Goal: Task Accomplishment & Management: Complete application form

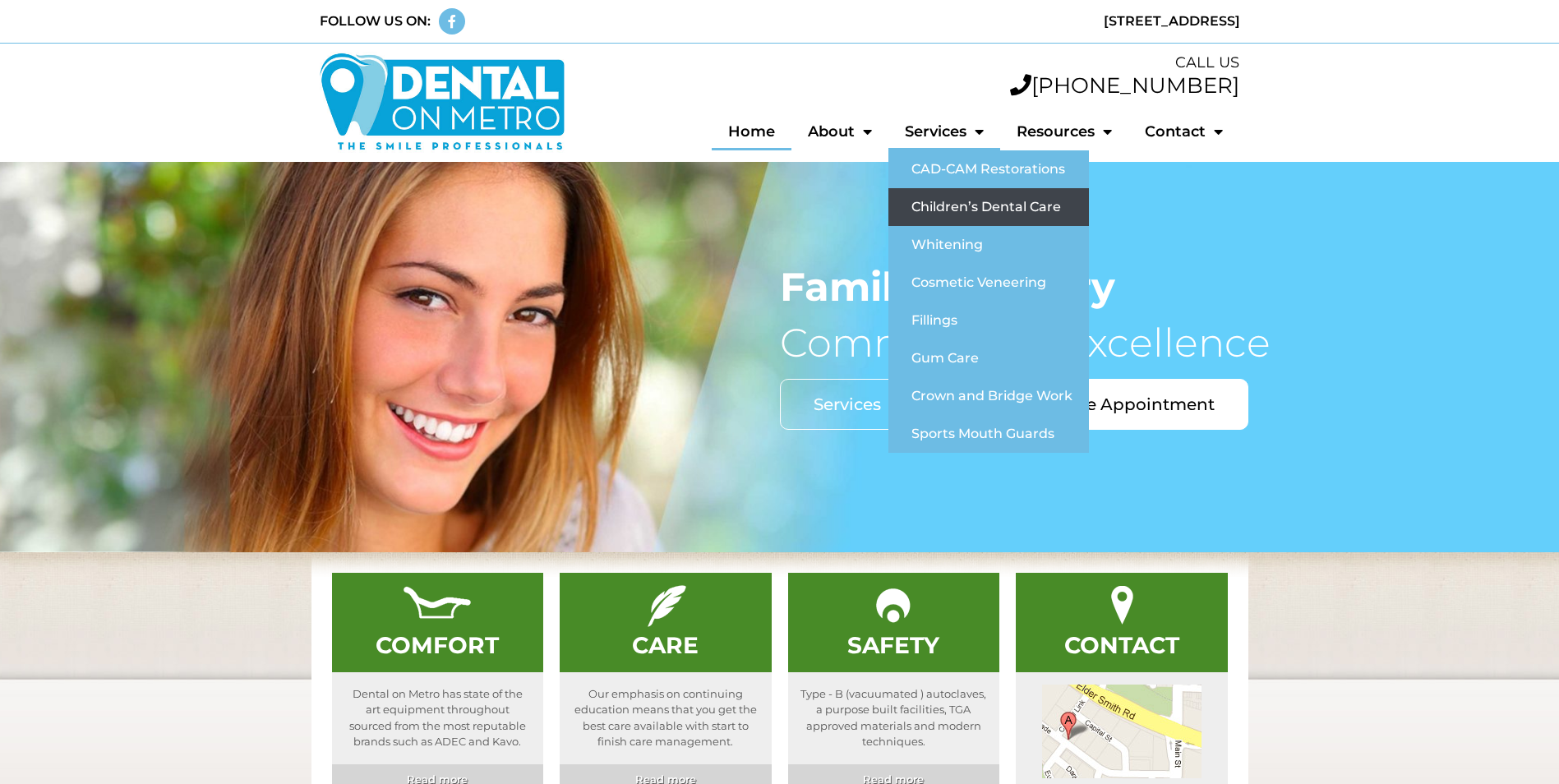
click at [943, 203] on link "Children’s Dental Care" at bounding box center [988, 208] width 200 height 38
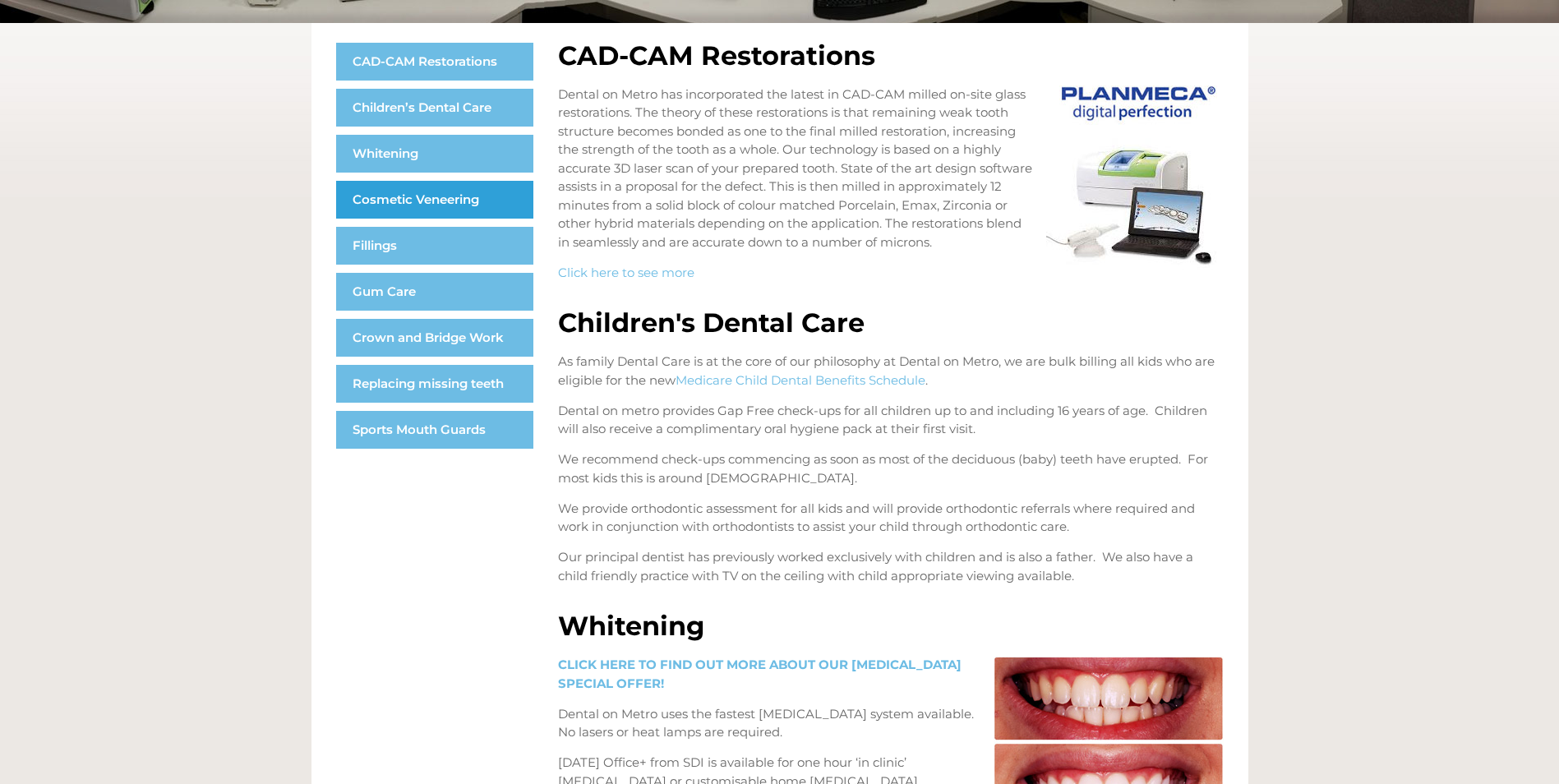
scroll to position [204, 0]
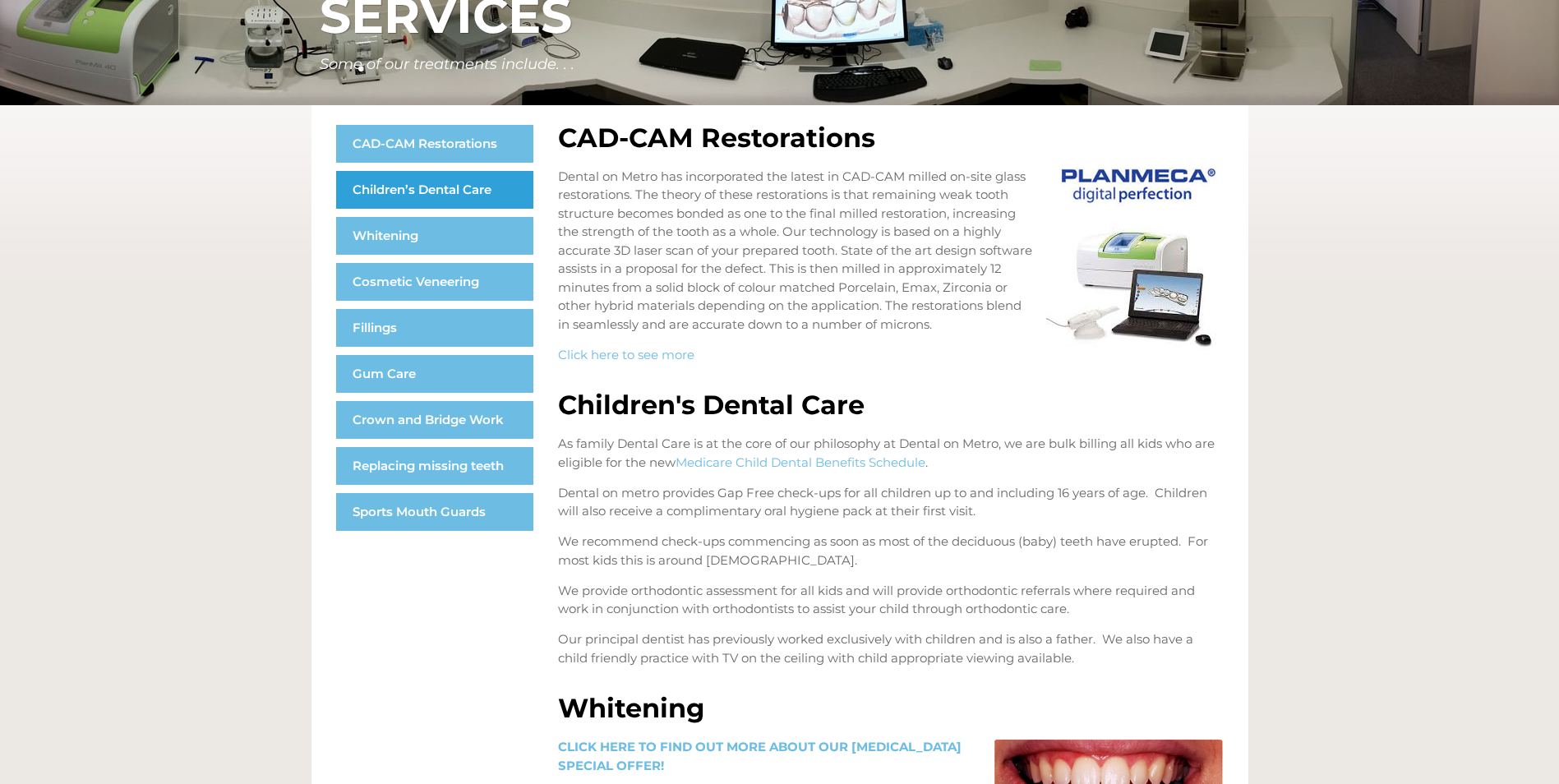
click at [478, 193] on link "Children’s Dental Care" at bounding box center [434, 190] width 198 height 38
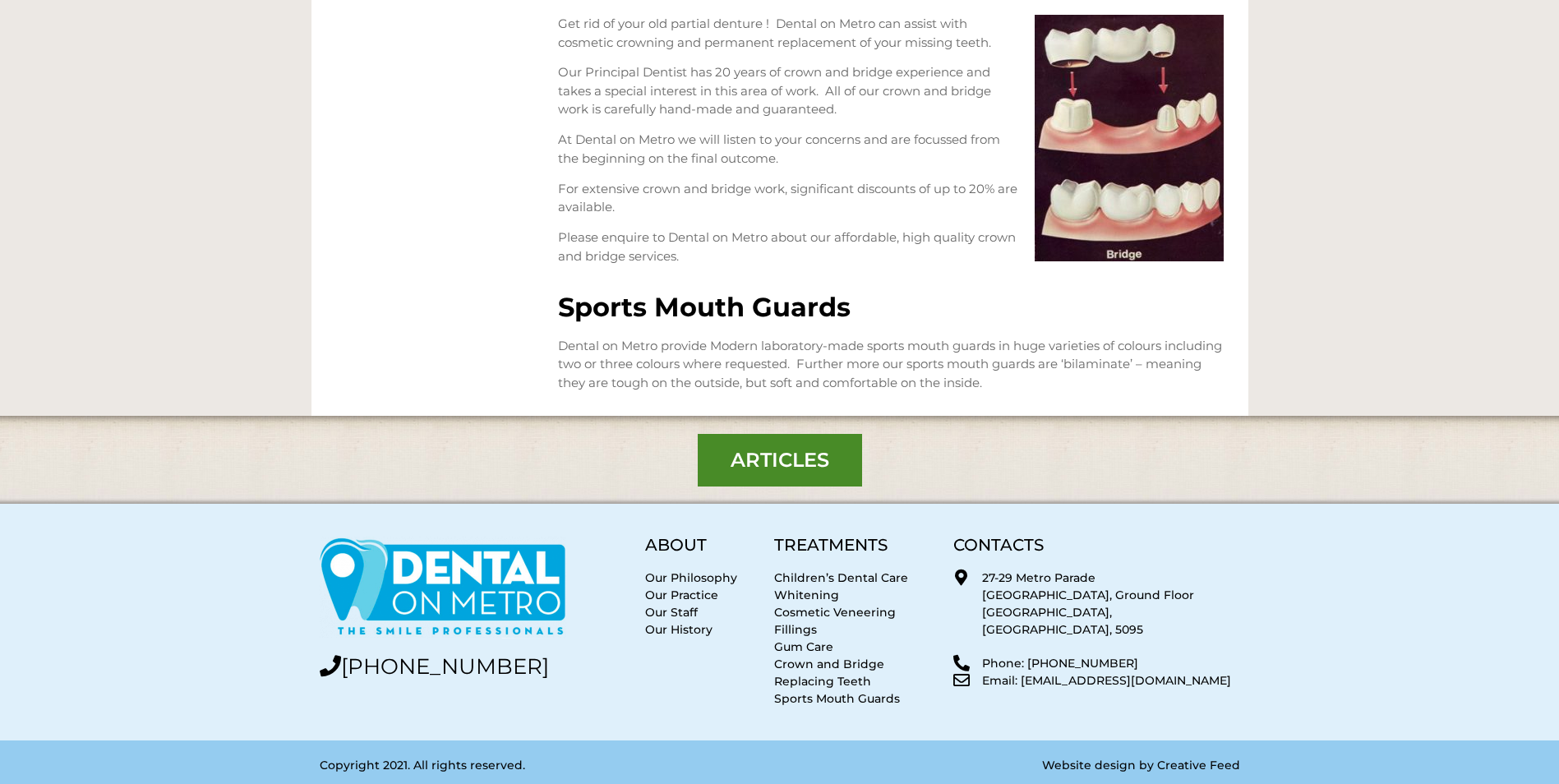
scroll to position [2097, 0]
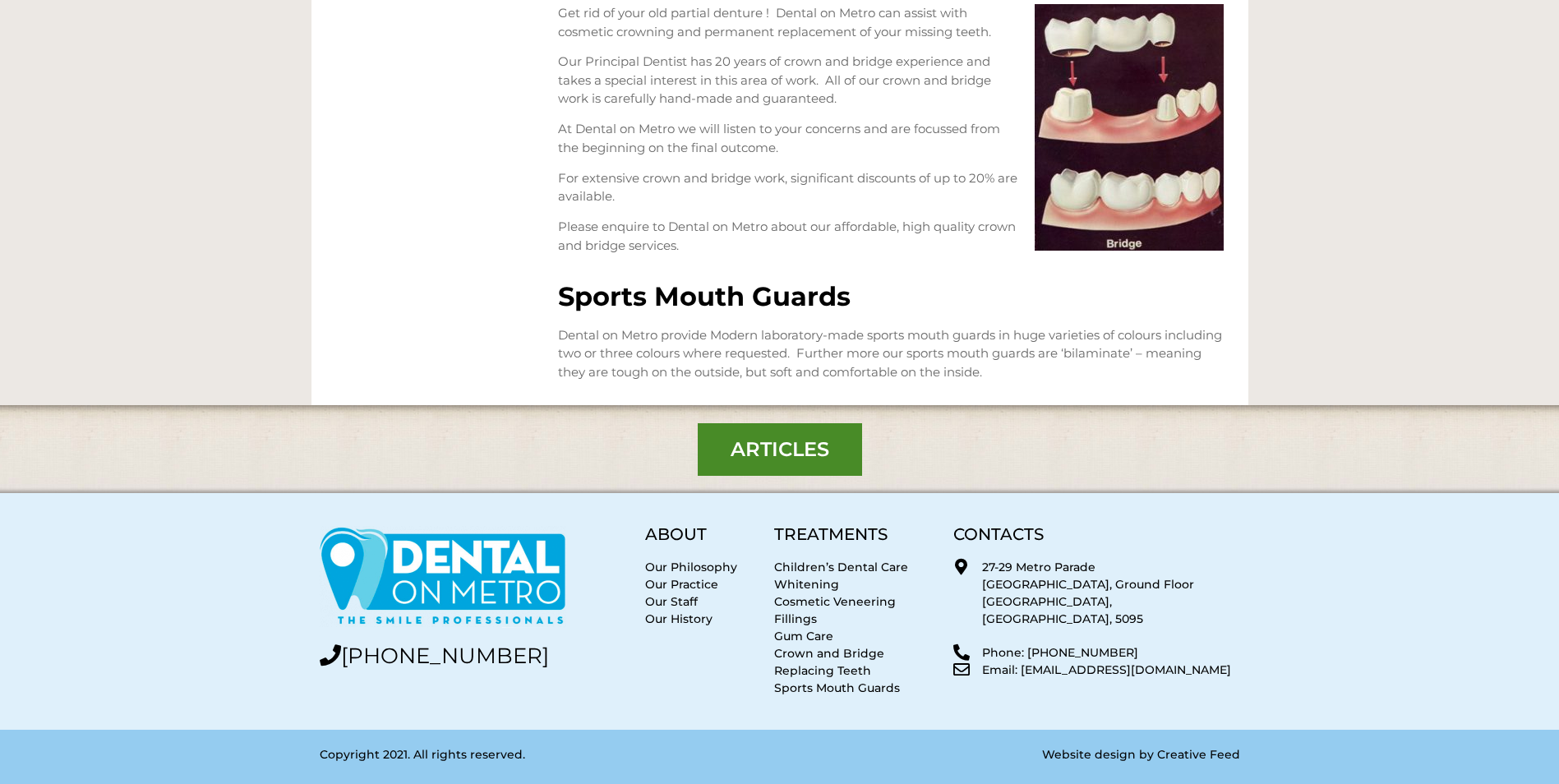
click at [1059, 662] on p "Email: [EMAIL_ADDRESS][DOMAIN_NAME]" at bounding box center [1111, 670] width 257 height 17
click at [1023, 662] on p "Email: [EMAIL_ADDRESS][DOMAIN_NAME]" at bounding box center [1111, 670] width 257 height 17
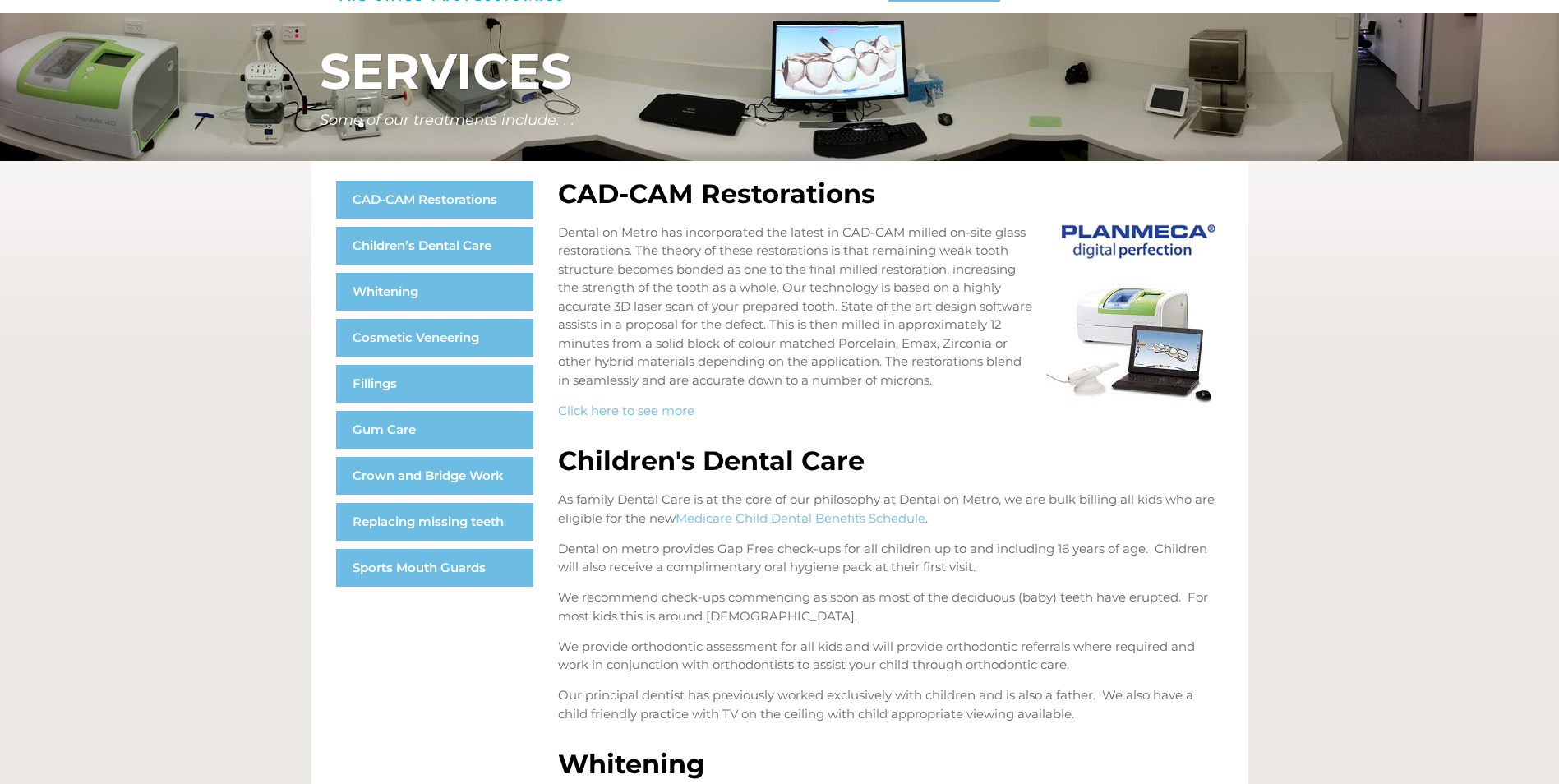
scroll to position [0, 0]
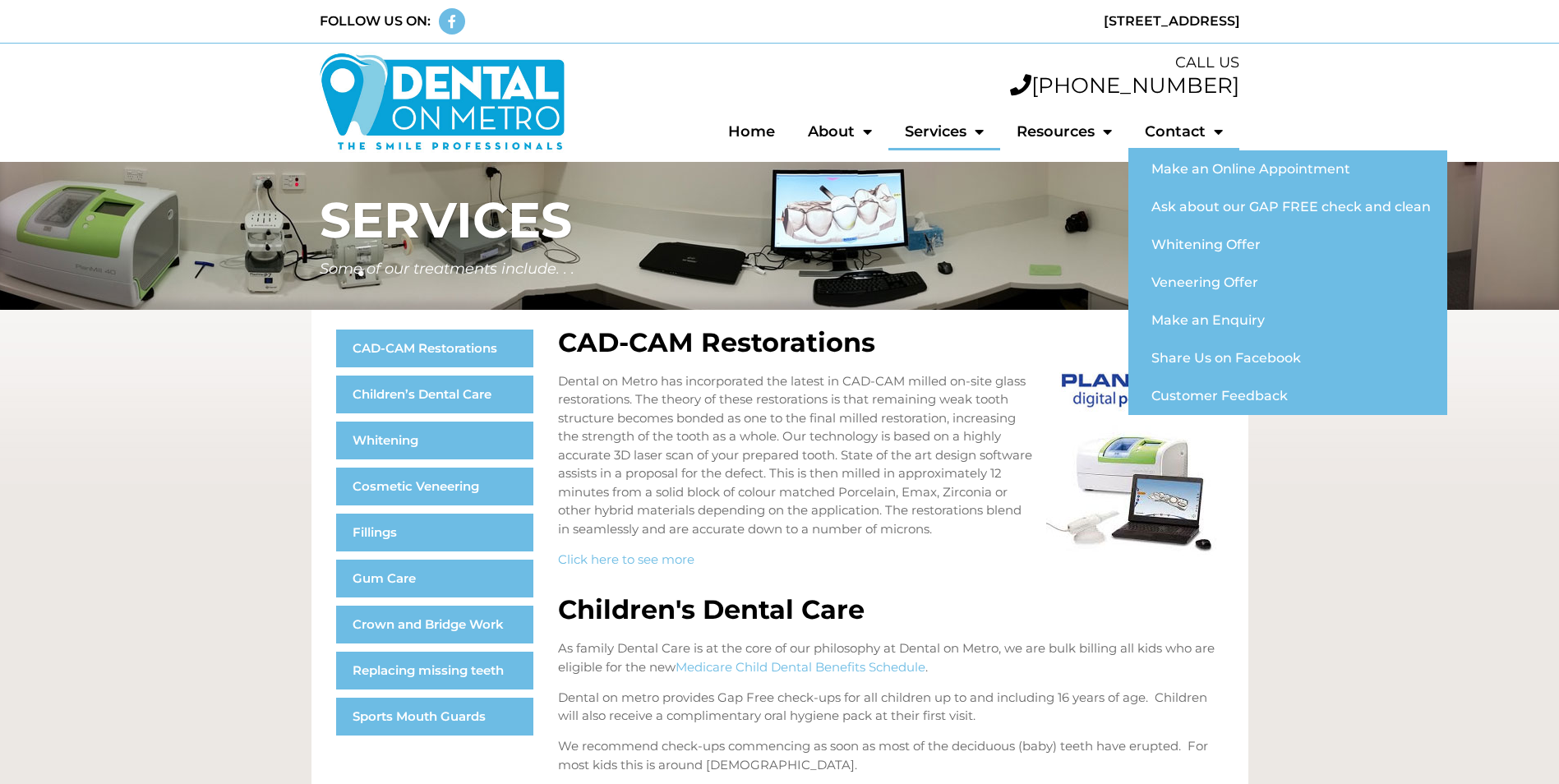
click at [1179, 140] on link "Contact" at bounding box center [1184, 131] width 111 height 38
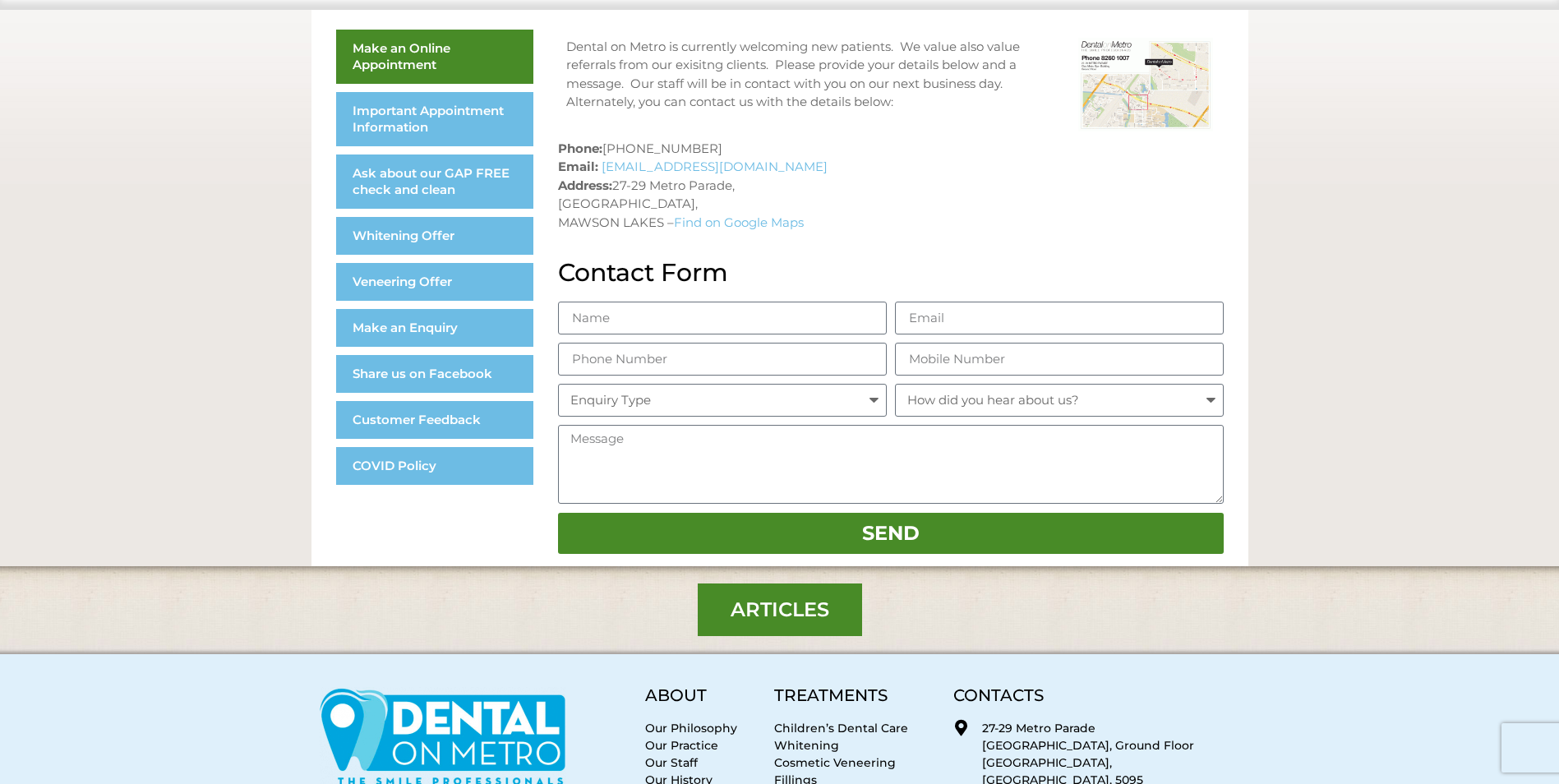
scroll to position [329, 0]
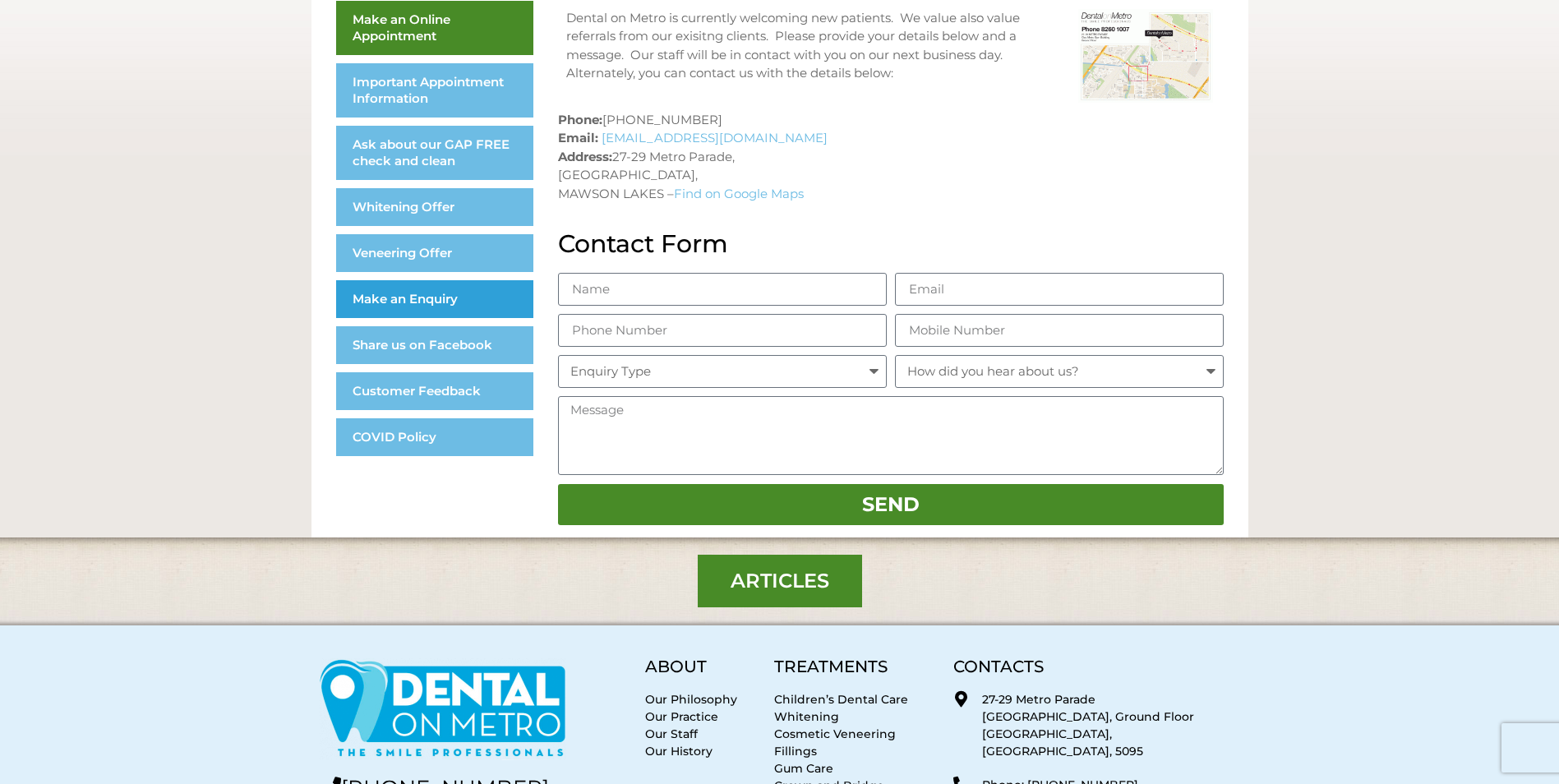
click at [390, 308] on link "Make an Enquiry" at bounding box center [434, 299] width 198 height 38
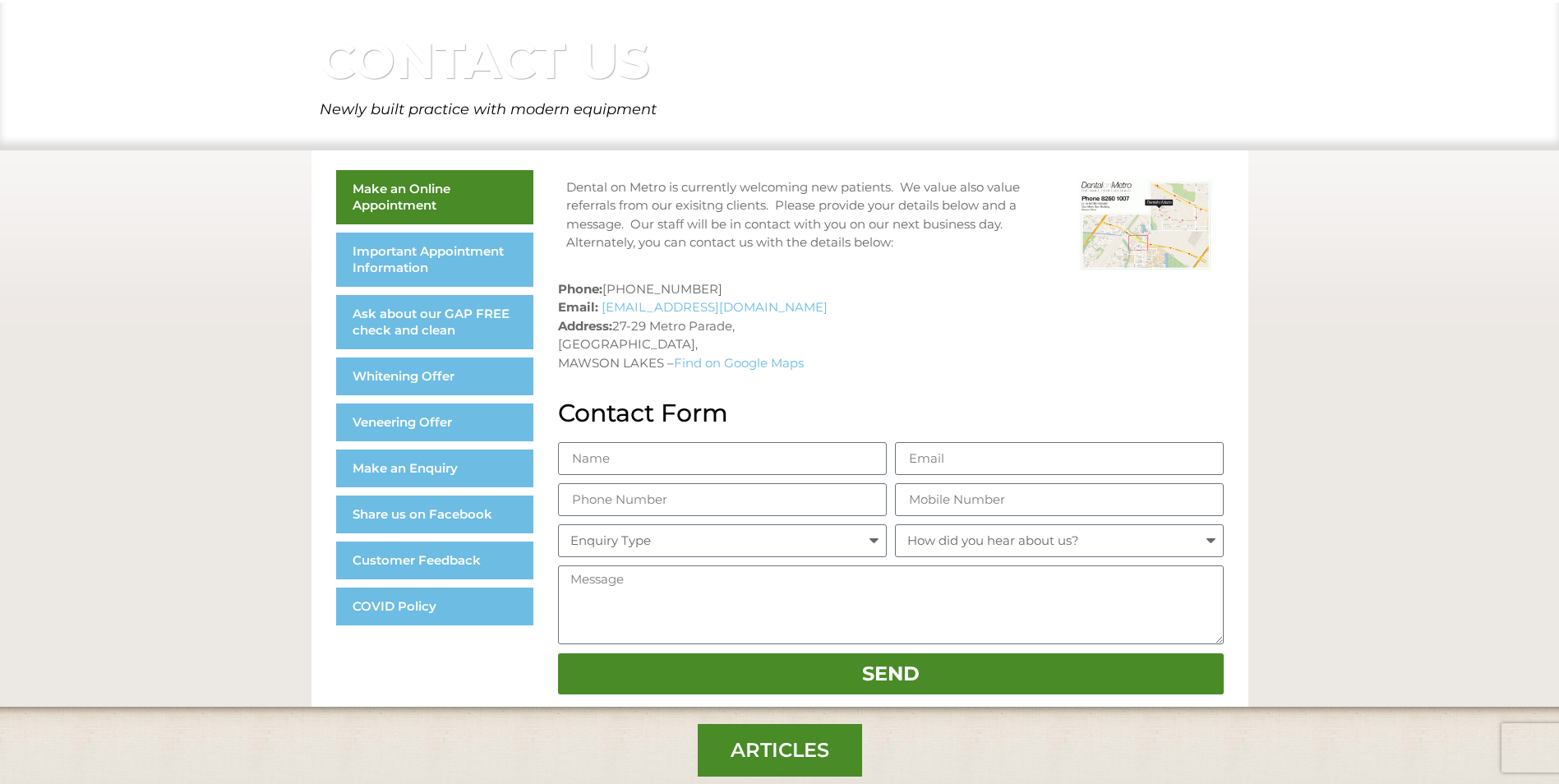
scroll to position [165, 0]
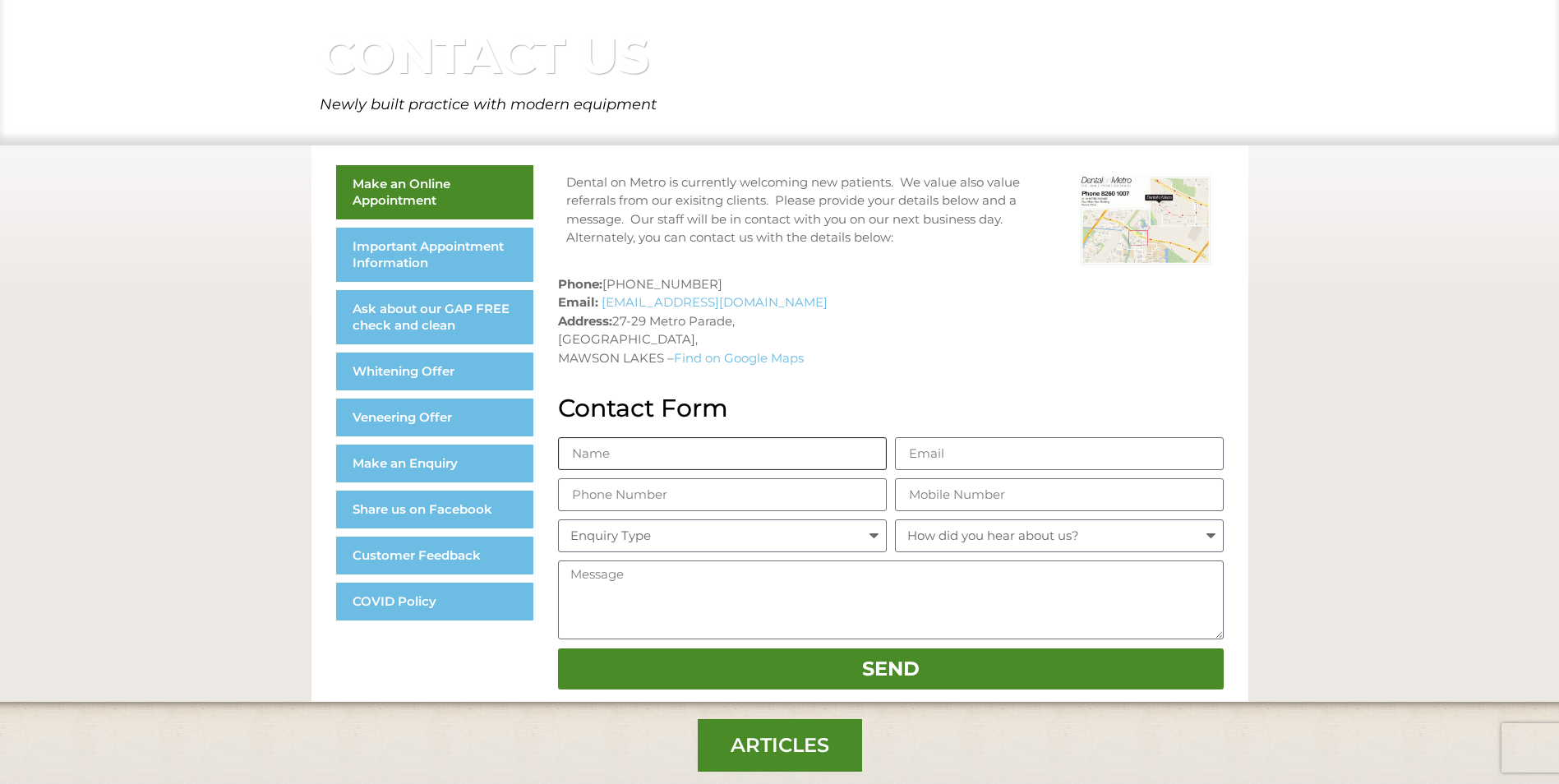
click at [817, 452] on input "Name" at bounding box center [723, 454] width 329 height 33
click at [864, 397] on h2 "Contact Form" at bounding box center [891, 409] width 666 height 25
click at [721, 448] on input "Name" at bounding box center [723, 454] width 329 height 33
type input "Phors Phorn"
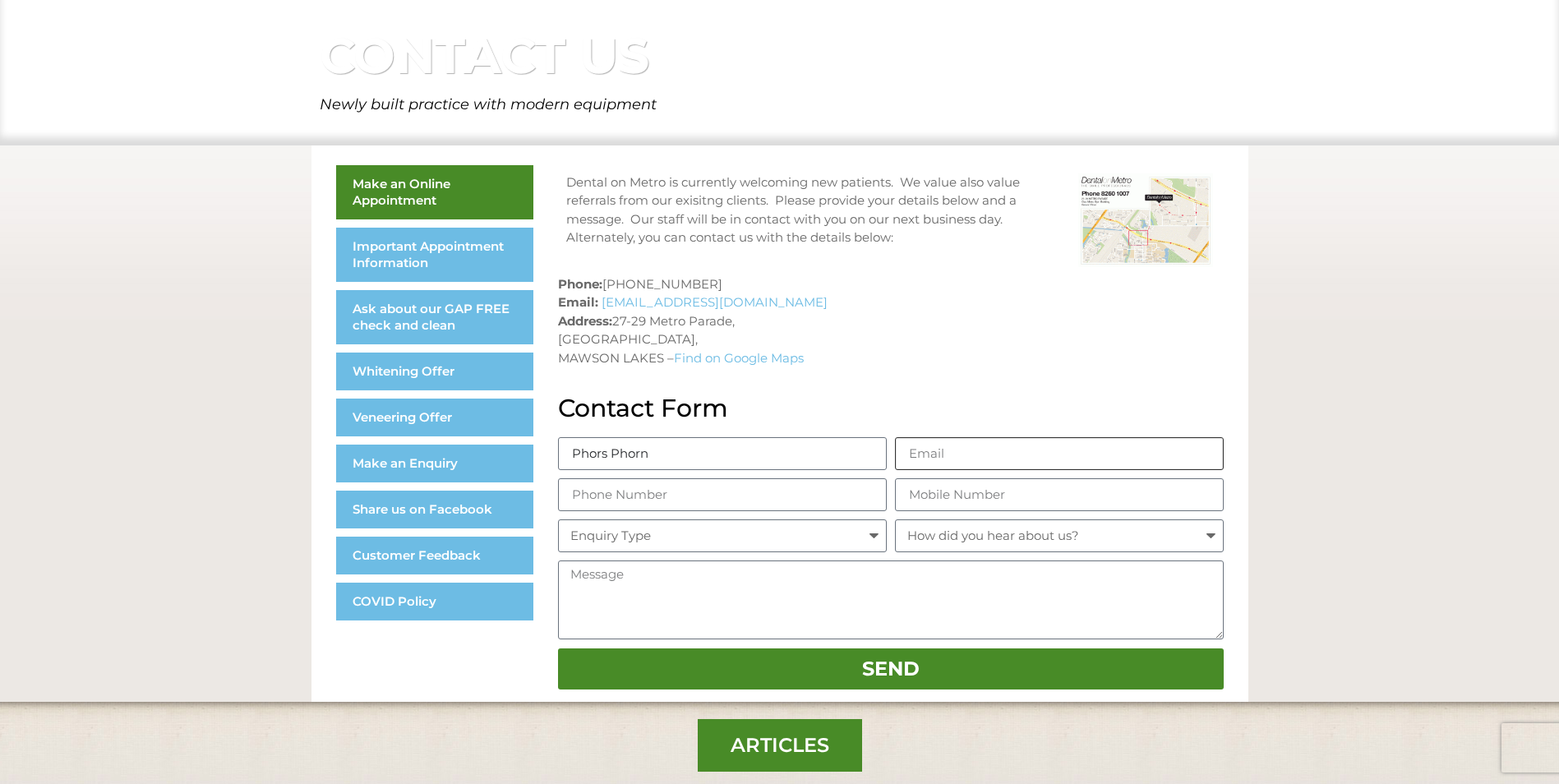
click at [983, 444] on input "Email" at bounding box center [1059, 454] width 329 height 33
type input "ken_srey@yahoo.com.au"
click at [679, 504] on input "Phone Number" at bounding box center [723, 495] width 329 height 33
type input "0418817508"
click at [973, 498] on input "Mobile Number" at bounding box center [1059, 495] width 329 height 33
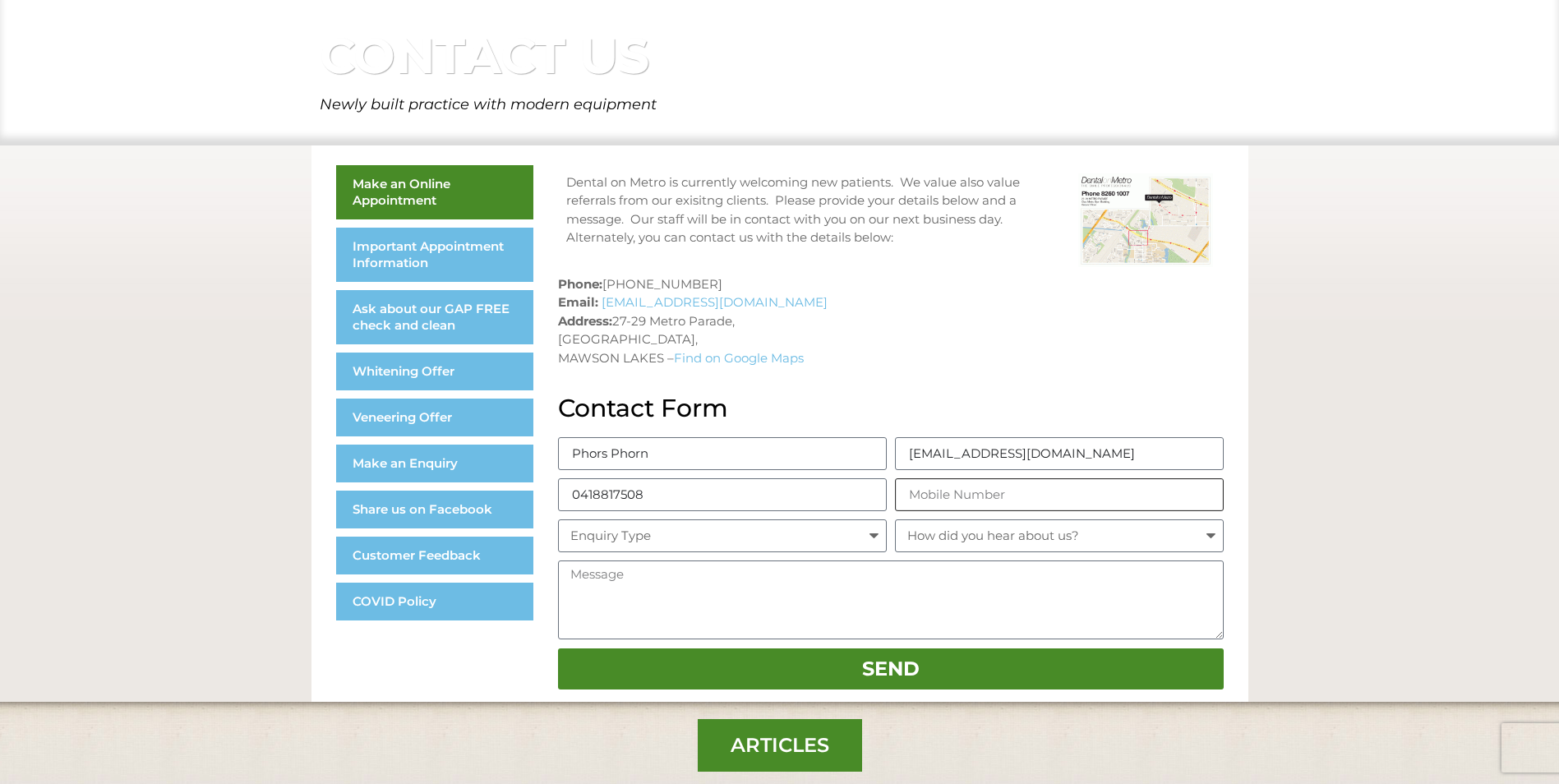
type input "0418817508"
click at [688, 538] on select "Enquiry Type General Enquiry Fillings Whitening Gap Free Check and Clean Crown …" at bounding box center [723, 536] width 329 height 33
select select "General Enquiry"
click at [558, 519] on select "Enquiry Type General Enquiry Fillings Whitening Gap Free Check and Clean Crown …" at bounding box center [723, 536] width 329 height 33
click at [1015, 533] on select "How did you hear about us? Yellow Pages Flyer Google Messenger Word of mouth" at bounding box center [1059, 536] width 329 height 33
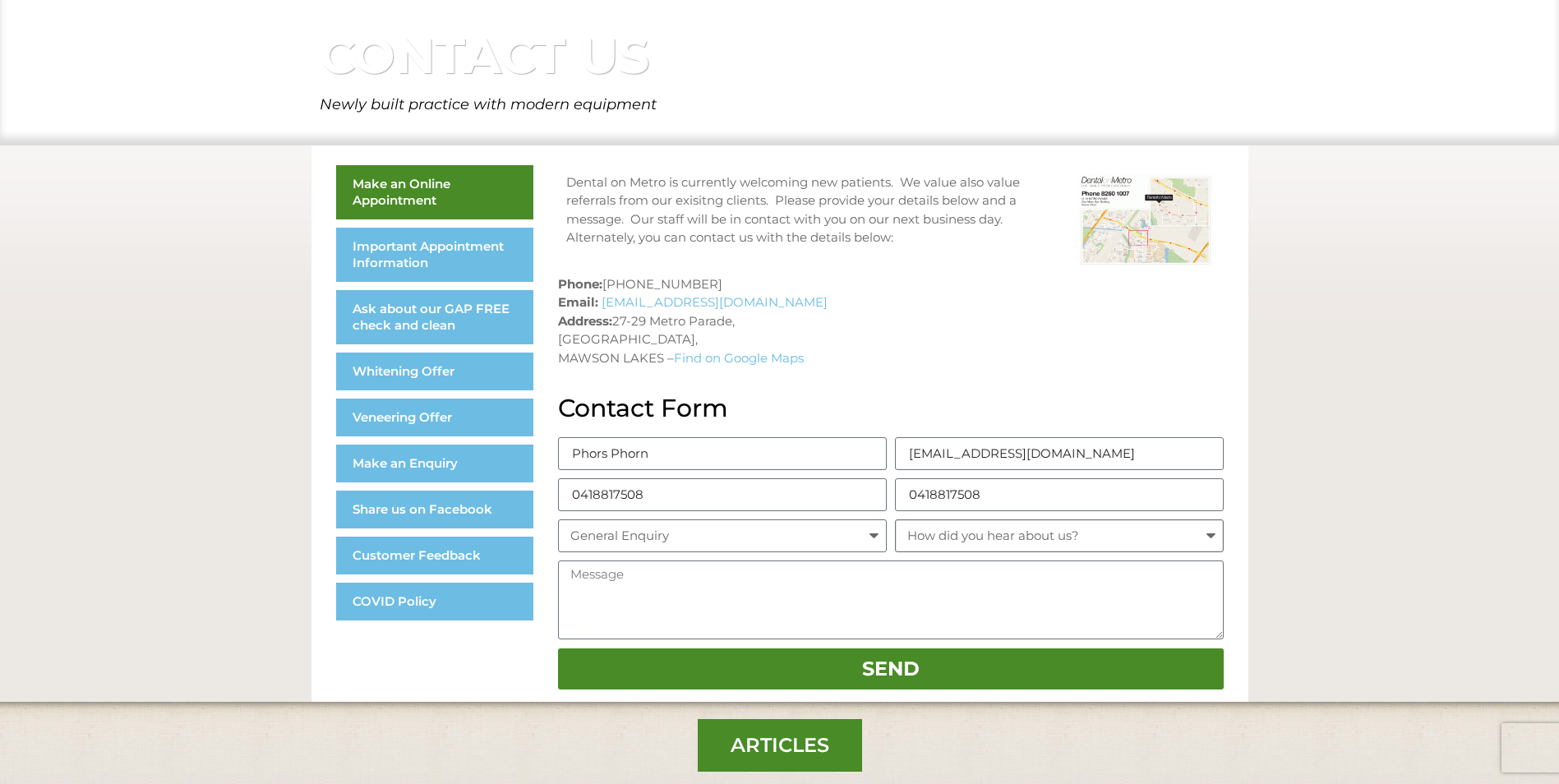
select select "Google"
click at [895, 519] on select "How did you hear about us? Yellow Pages Flyer Google Messenger Word of mouth" at bounding box center [1059, 536] width 329 height 33
click at [662, 605] on textarea "Message" at bounding box center [891, 600] width 666 height 79
type textarea "Dear Sir/Madam We would like to know if your clinic does space maintainer. My s…"
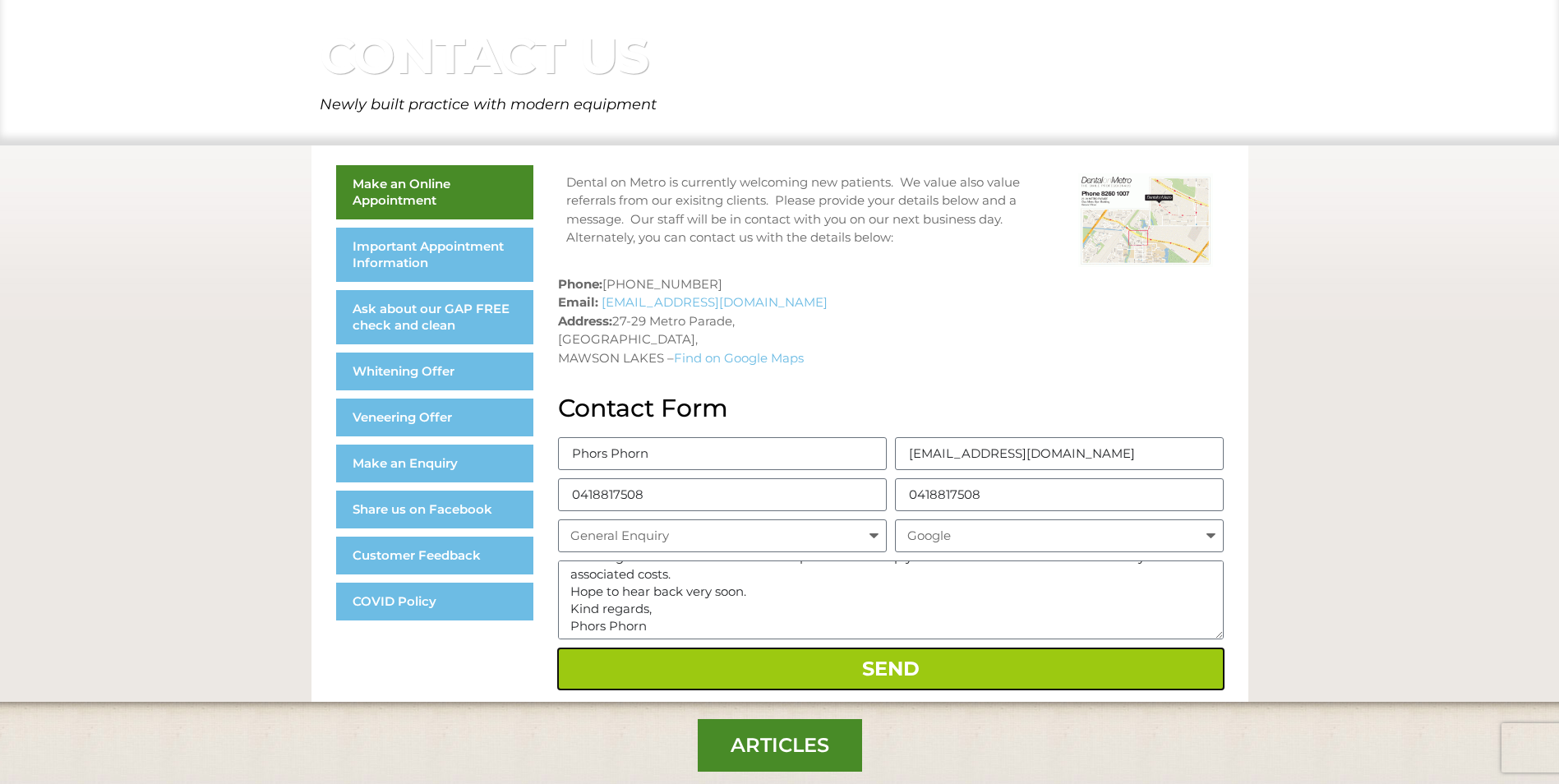
click at [884, 675] on span "Send" at bounding box center [892, 669] width 58 height 20
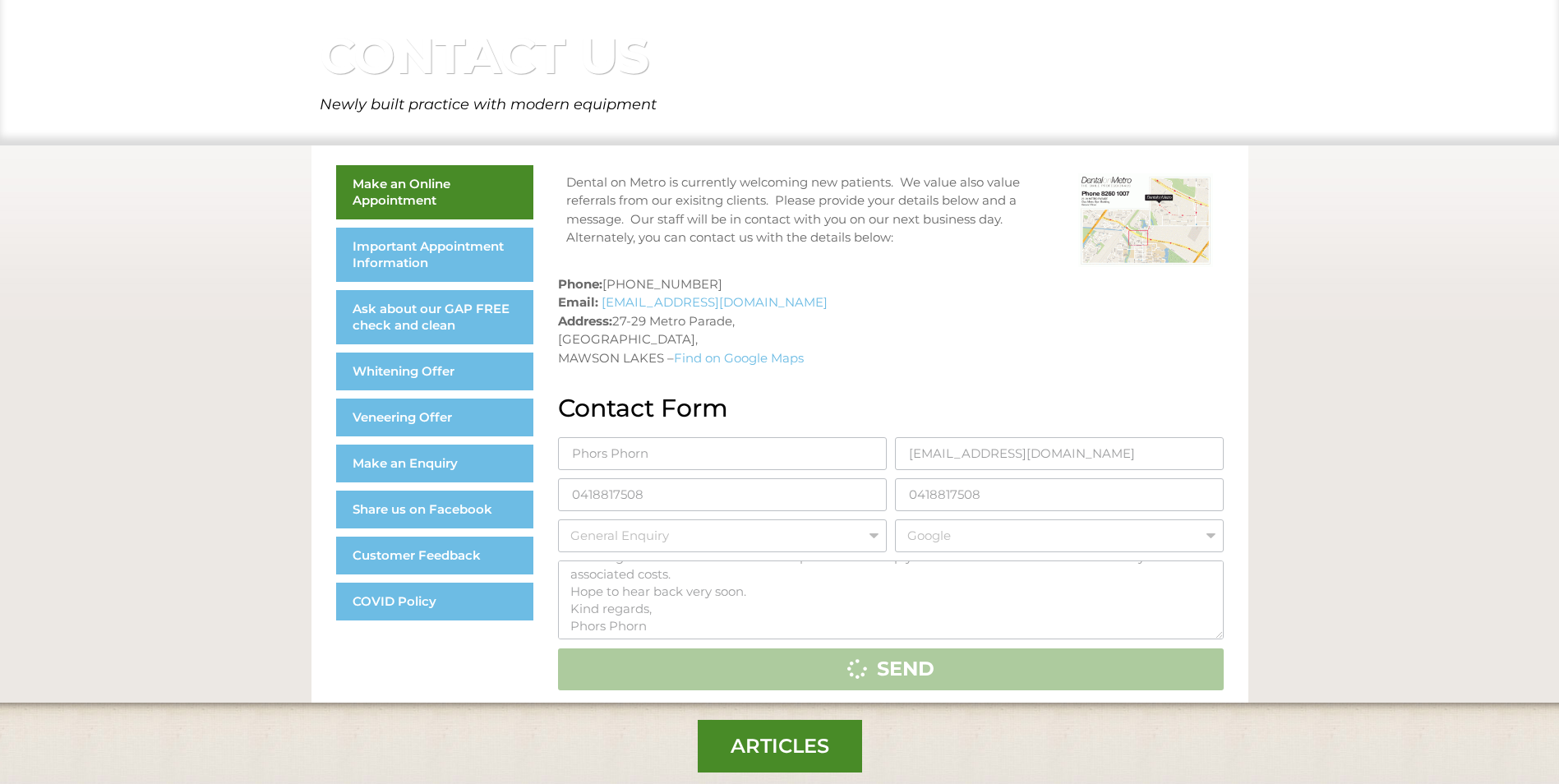
scroll to position [0, 0]
